Goal: Task Accomplishment & Management: Use online tool/utility

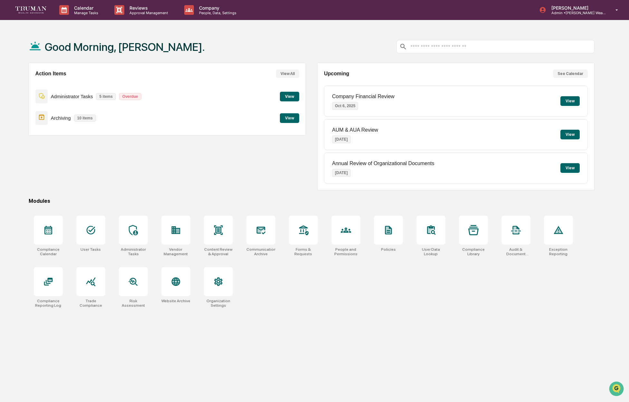
click at [257, 121] on div "Archiving 10 items View" at bounding box center [167, 118] width 264 height 22
click at [287, 117] on button "View" at bounding box center [289, 118] width 19 height 10
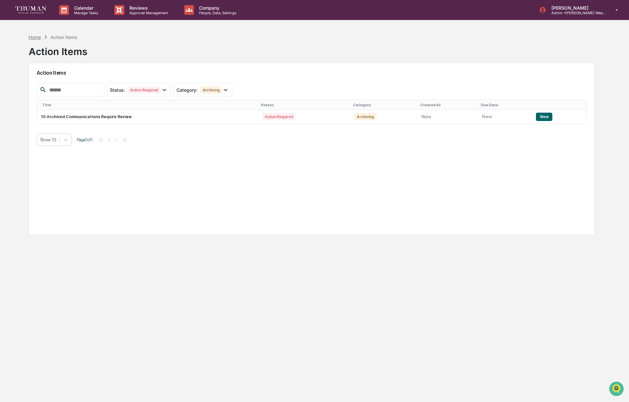
click at [37, 36] on div "Home" at bounding box center [35, 36] width 12 height 5
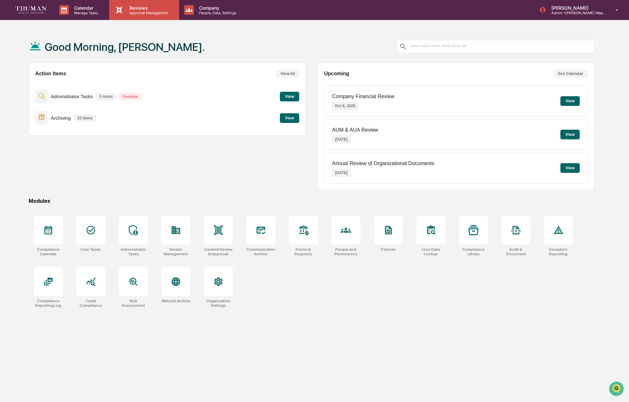
click at [144, 5] on p "Reviews" at bounding box center [147, 7] width 47 height 5
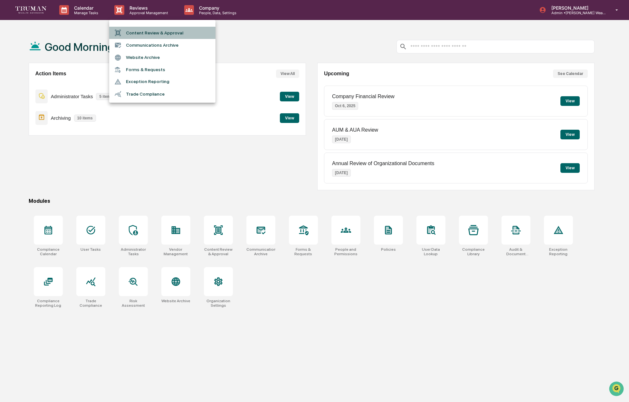
click at [177, 31] on li "Content Review & Approval" at bounding box center [162, 33] width 106 height 12
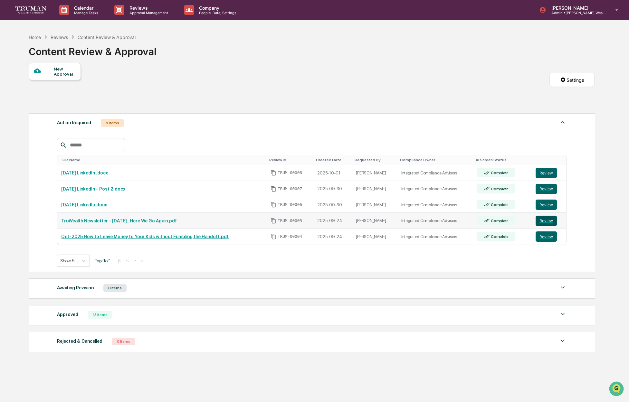
click at [549, 223] on button "Review" at bounding box center [546, 221] width 21 height 10
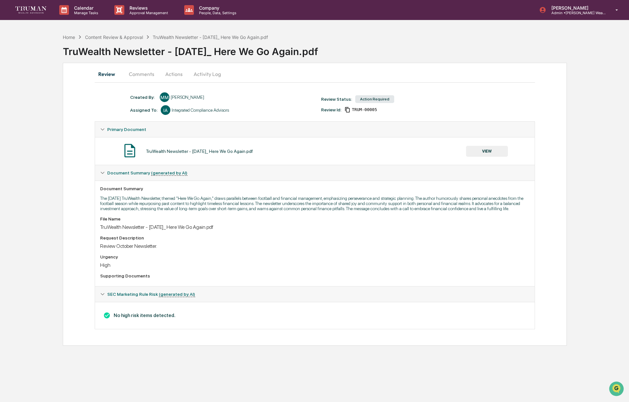
click at [148, 73] on button "Comments" at bounding box center [142, 73] width 36 height 15
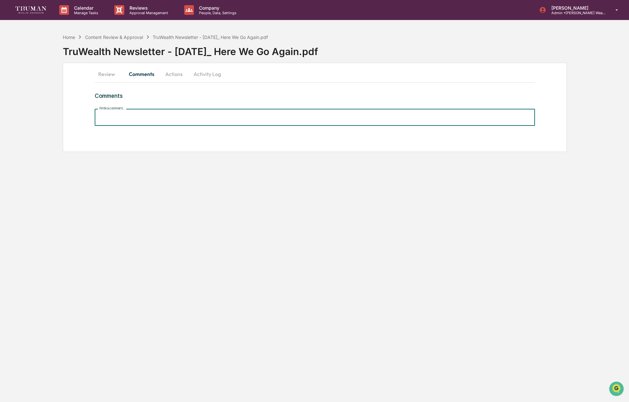
click at [143, 118] on input "Write a comment..." at bounding box center [315, 117] width 440 height 17
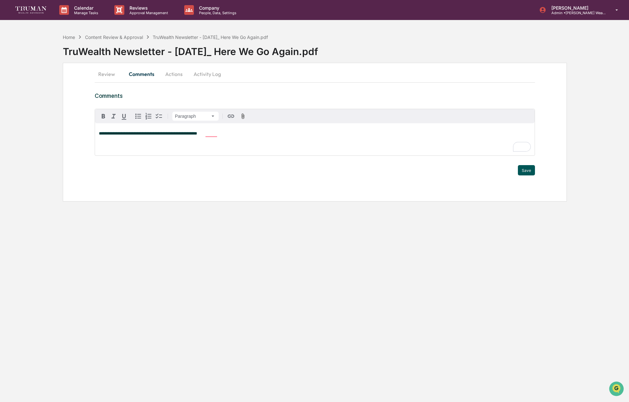
click at [526, 169] on button "Save" at bounding box center [526, 170] width 17 height 10
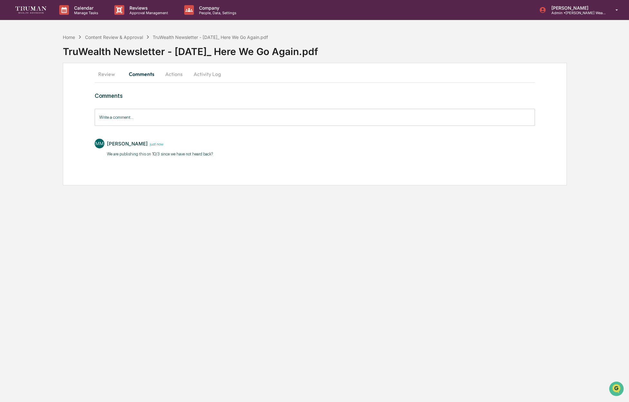
click at [172, 76] on button "Actions" at bounding box center [173, 73] width 29 height 15
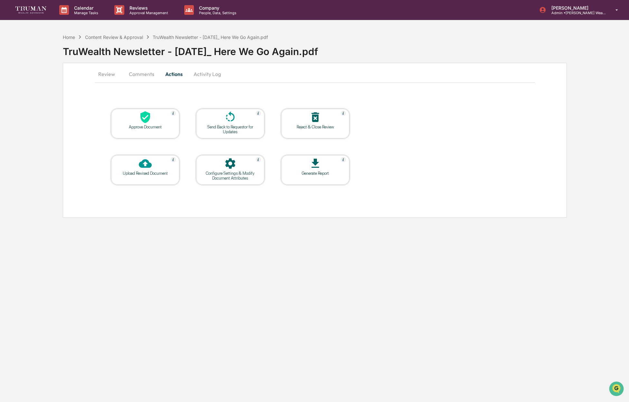
click at [142, 122] on icon at bounding box center [145, 117] width 13 height 13
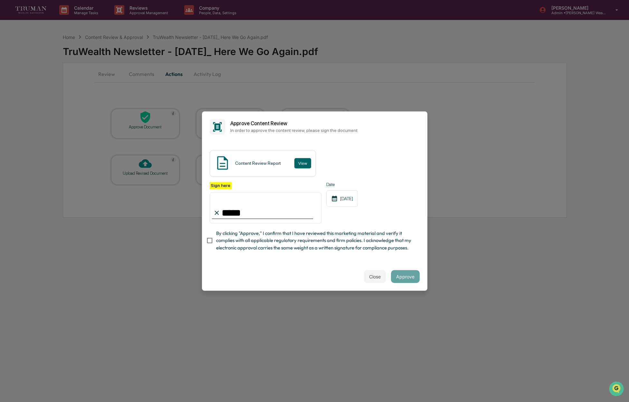
type input "**********"
click at [405, 279] on button "Approve" at bounding box center [405, 276] width 29 height 13
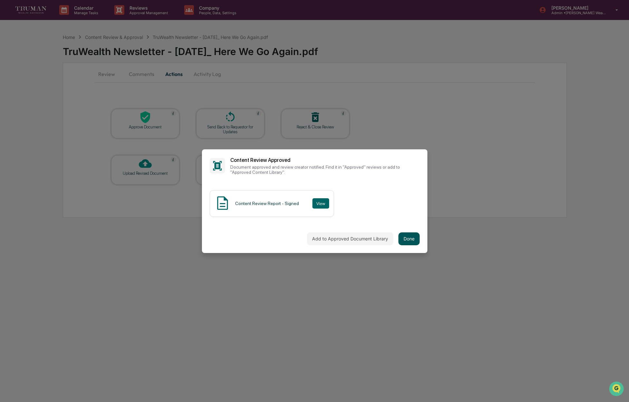
click at [411, 240] on button "Done" at bounding box center [408, 239] width 21 height 13
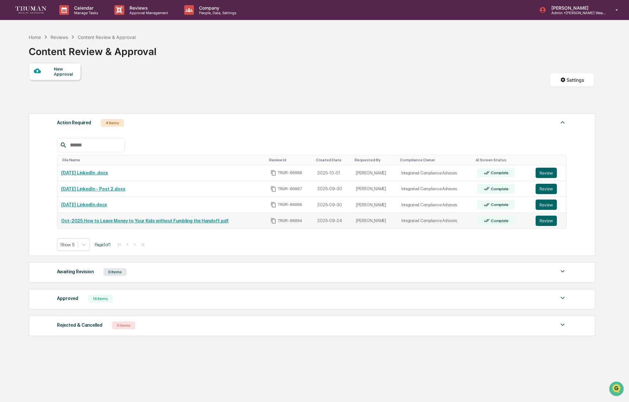
click at [207, 220] on link "Oct-2025 How to Leave Money to Your Kids without Fumbling the Handoff.pdf" at bounding box center [144, 220] width 167 height 5
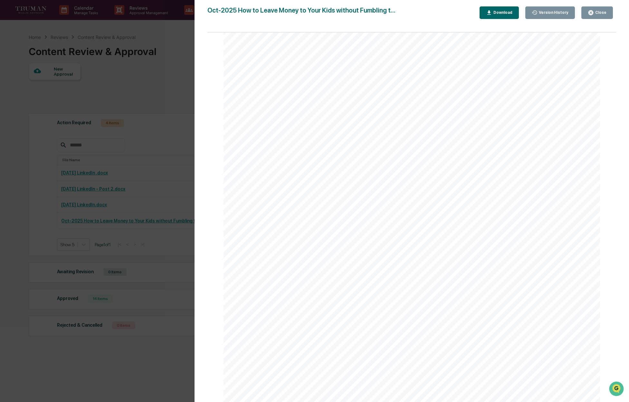
scroll to position [564, 0]
click at [599, 12] on div "Close" at bounding box center [600, 12] width 13 height 5
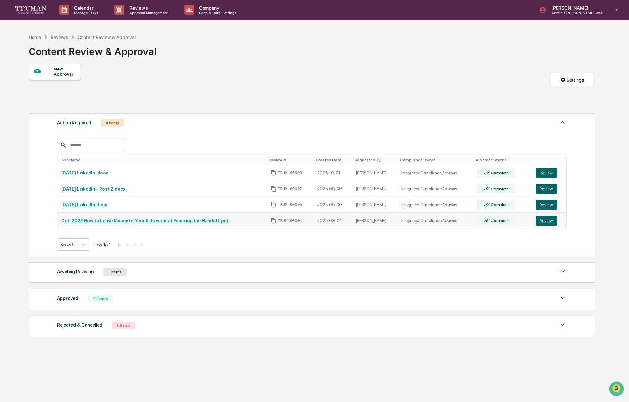
click at [504, 221] on div "Complete" at bounding box center [499, 221] width 19 height 5
click at [228, 222] on link "Oct-2025 How to Leave Money to Your Kids without Fumbling the Handoff.pdf" at bounding box center [144, 220] width 167 height 5
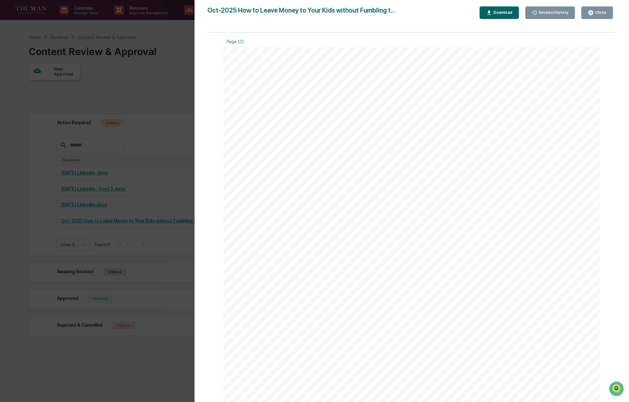
drag, startPoint x: 597, startPoint y: 12, endPoint x: 574, endPoint y: 28, distance: 27.6
click at [597, 12] on div "Close" at bounding box center [600, 12] width 13 height 5
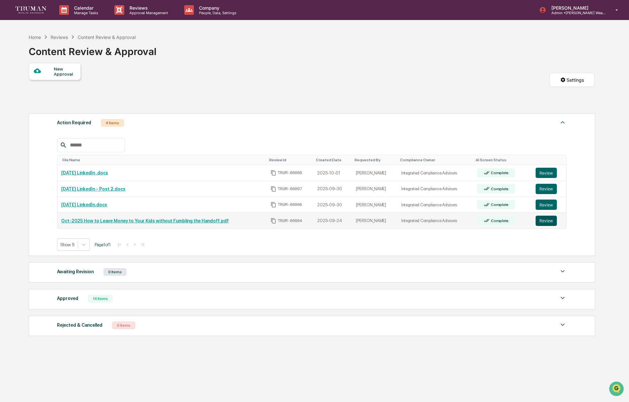
click at [546, 223] on button "Review" at bounding box center [546, 221] width 21 height 10
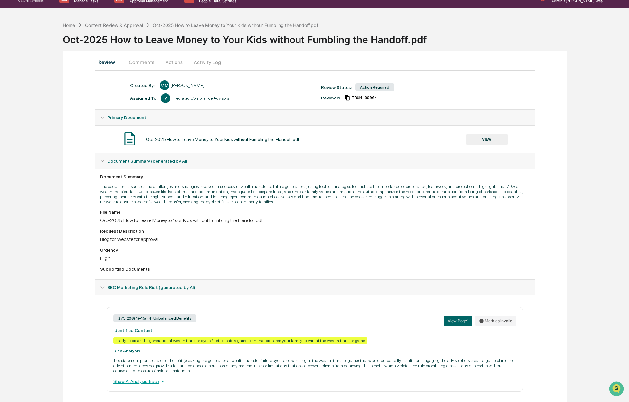
scroll to position [35, 0]
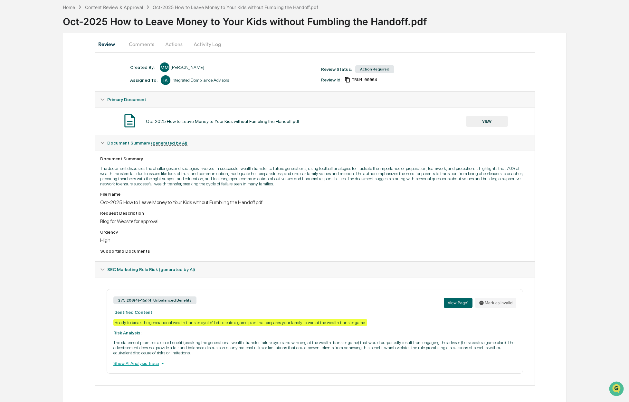
drag, startPoint x: 342, startPoint y: 353, endPoint x: 127, endPoint y: 302, distance: 221.8
click at [118, 304] on div "275.206(4)-1(a)(4) Unbalanced Benefits View Page 1 Mark as invalid Identified C…" at bounding box center [315, 331] width 416 height 85
copy div "View Page 1 [PERSON_NAME] as invalid Identified Content: Ready to break the gen…"
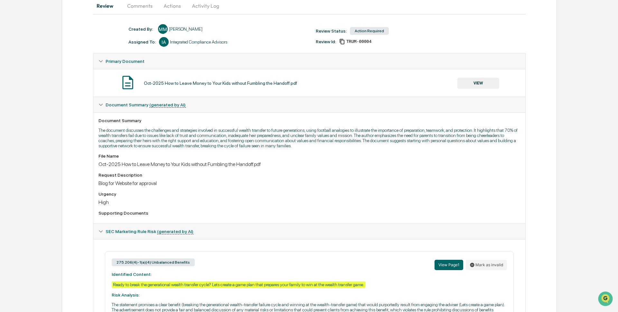
scroll to position [125, 0]
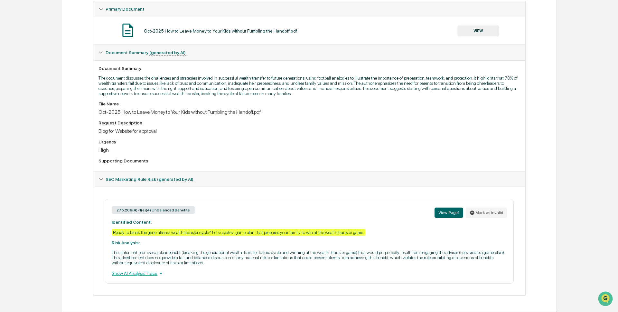
click at [246, 238] on div "275.206(4)-1(a)(4) Unbalanced Benefits View Page 1 Mark as invalid Identified C…" at bounding box center [309, 241] width 409 height 85
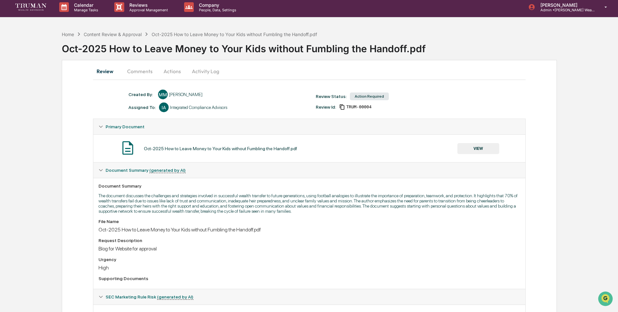
scroll to position [0, 0]
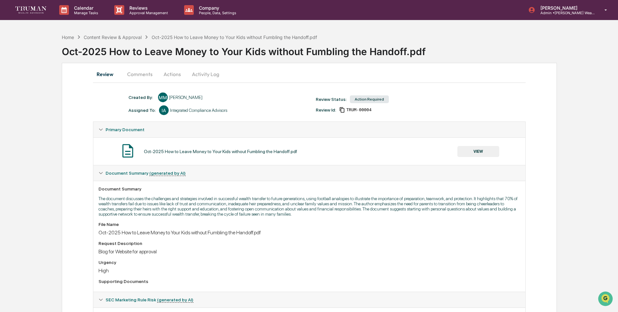
click at [136, 74] on button "Comments" at bounding box center [140, 73] width 36 height 15
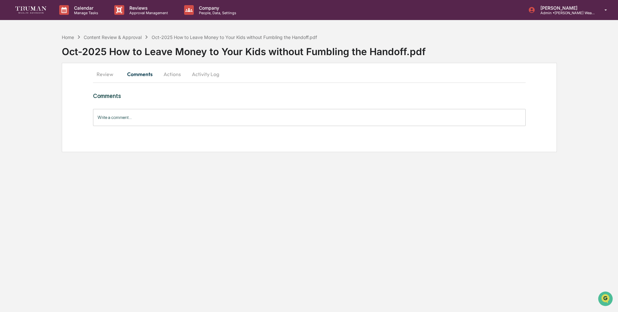
click at [134, 120] on input "Write a comment..." at bounding box center [309, 117] width 433 height 17
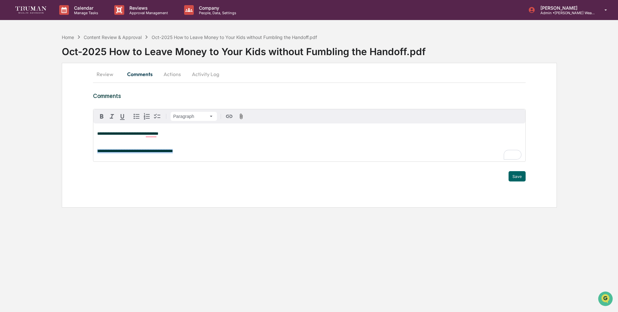
drag, startPoint x: 205, startPoint y: 153, endPoint x: 86, endPoint y: 150, distance: 118.6
click at [86, 150] on div "**********" at bounding box center [309, 135] width 495 height 145
click at [205, 153] on em "**********" at bounding box center [166, 151] width 139 height 4
click at [516, 176] on button "Save" at bounding box center [517, 176] width 17 height 10
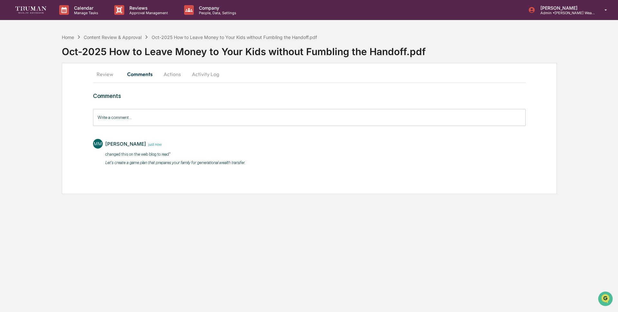
click at [172, 75] on button "Actions" at bounding box center [172, 73] width 29 height 15
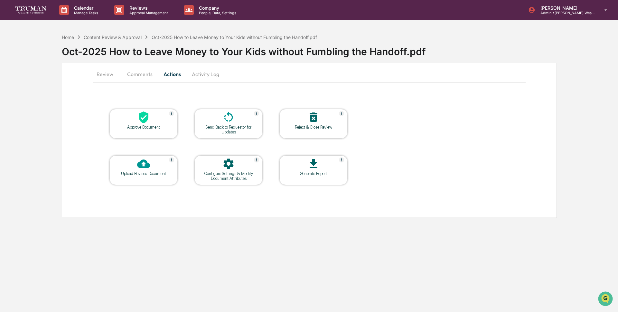
click at [140, 122] on icon at bounding box center [143, 117] width 13 height 13
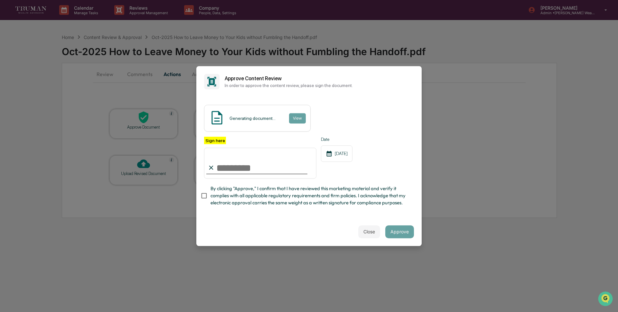
click at [247, 172] on input "Sign here" at bounding box center [260, 163] width 112 height 31
type input "**********"
click at [405, 232] on button "Approve" at bounding box center [400, 231] width 29 height 13
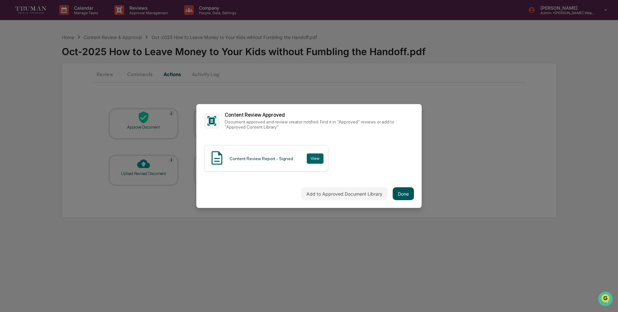
click at [404, 191] on button "Done" at bounding box center [403, 193] width 21 height 13
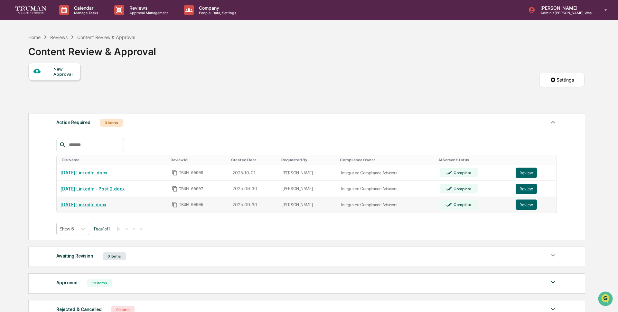
click at [498, 207] on td "Complete" at bounding box center [474, 205] width 76 height 16
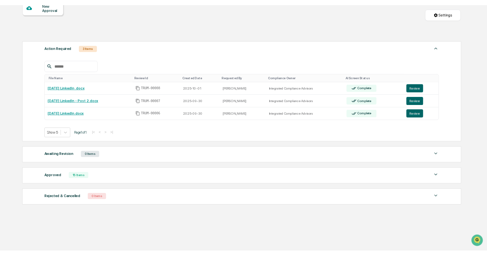
scroll to position [67, 0]
